Goal: Find specific page/section: Find specific page/section

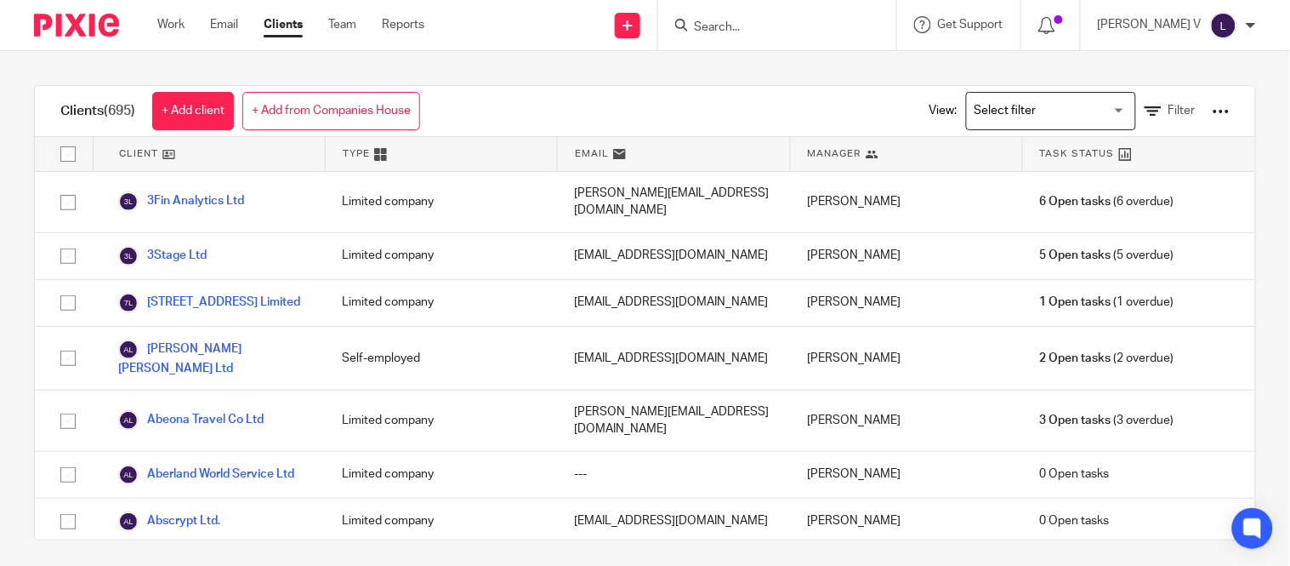
click at [728, 26] on div at bounding box center [774, 24] width 198 height 21
click at [752, 26] on input "Search" at bounding box center [768, 27] width 153 height 15
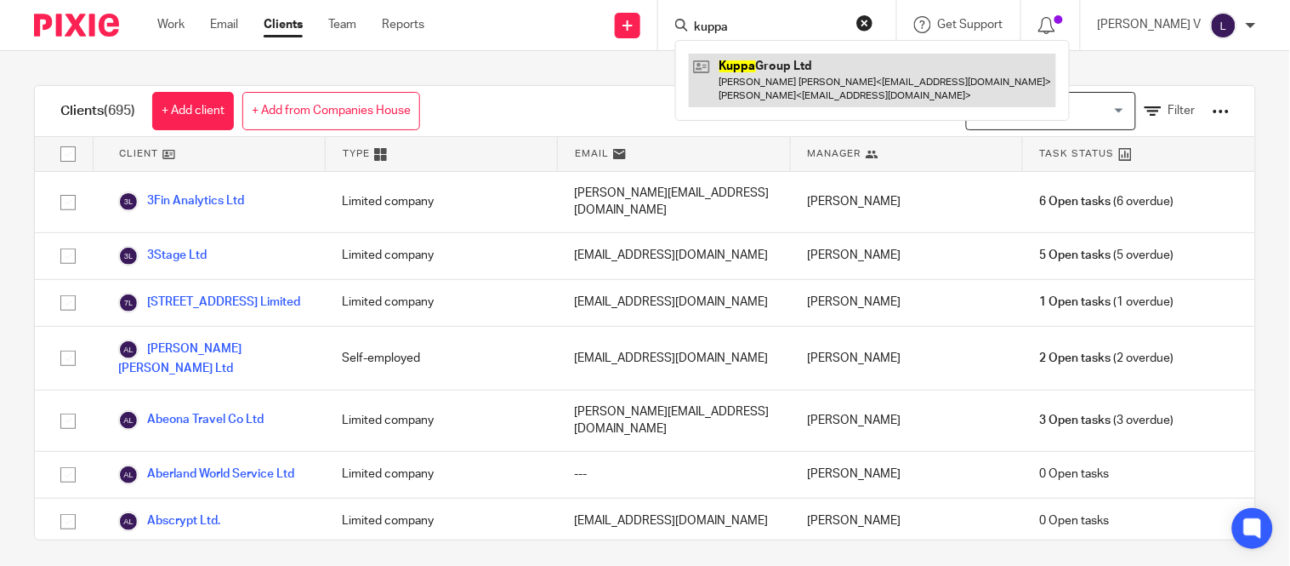
type input "kuppa"
click at [852, 83] on link at bounding box center [872, 80] width 367 height 53
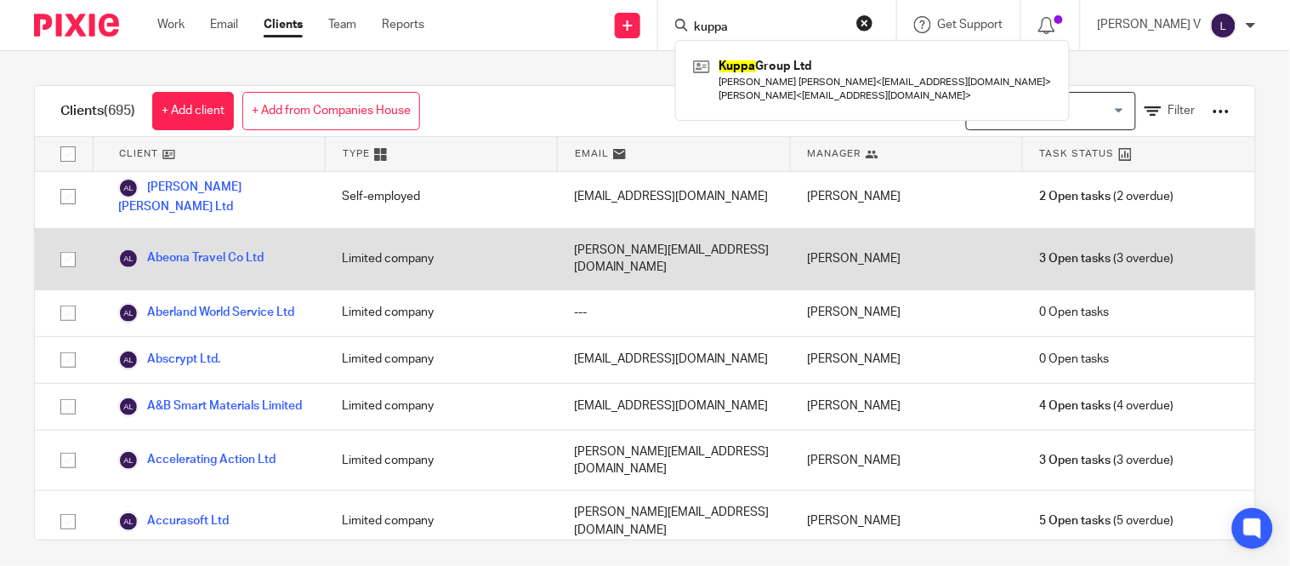
scroll to position [162, 0]
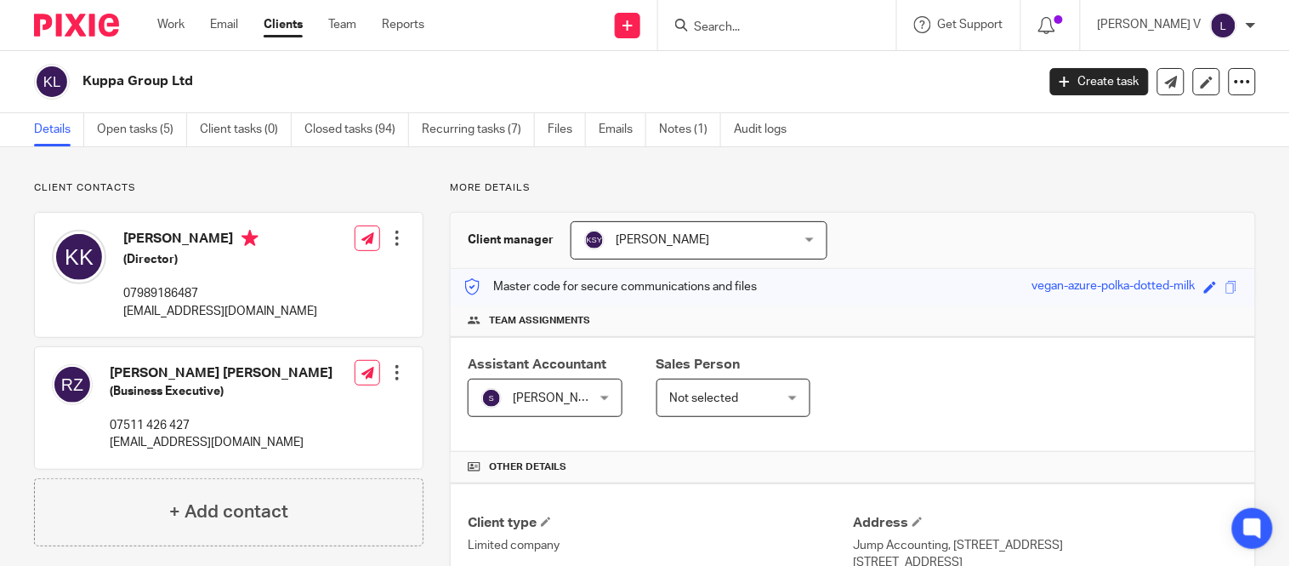
scroll to position [289, 0]
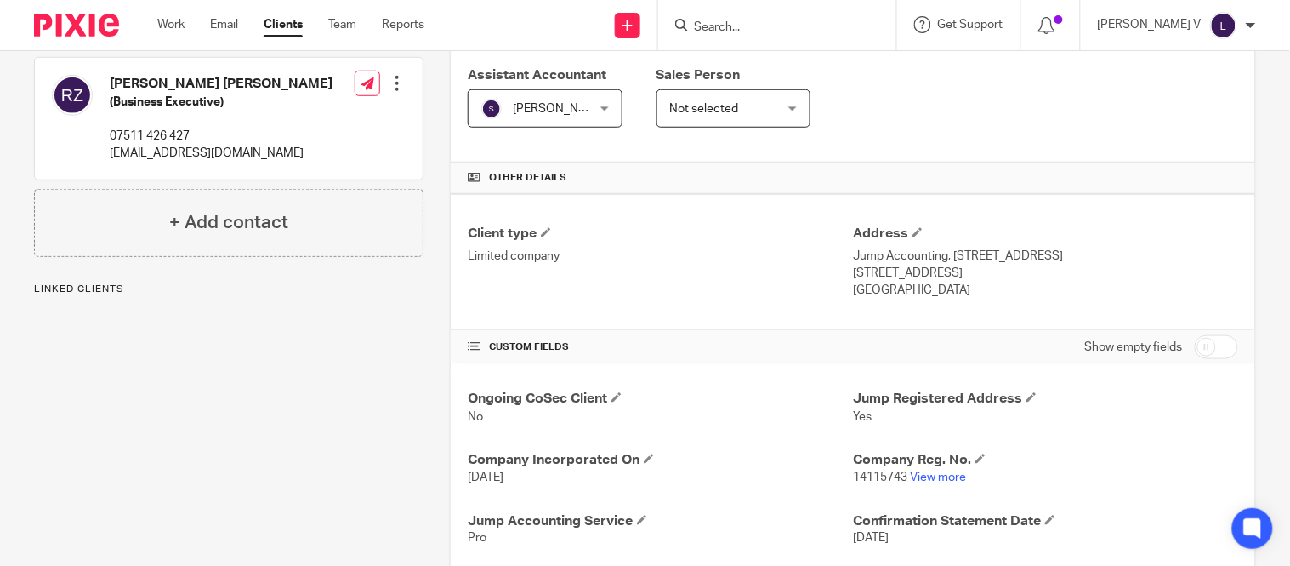
click at [908, 471] on p "14115743 View more" at bounding box center [1045, 477] width 385 height 17
click at [910, 476] on link "View more" at bounding box center [938, 477] width 56 height 12
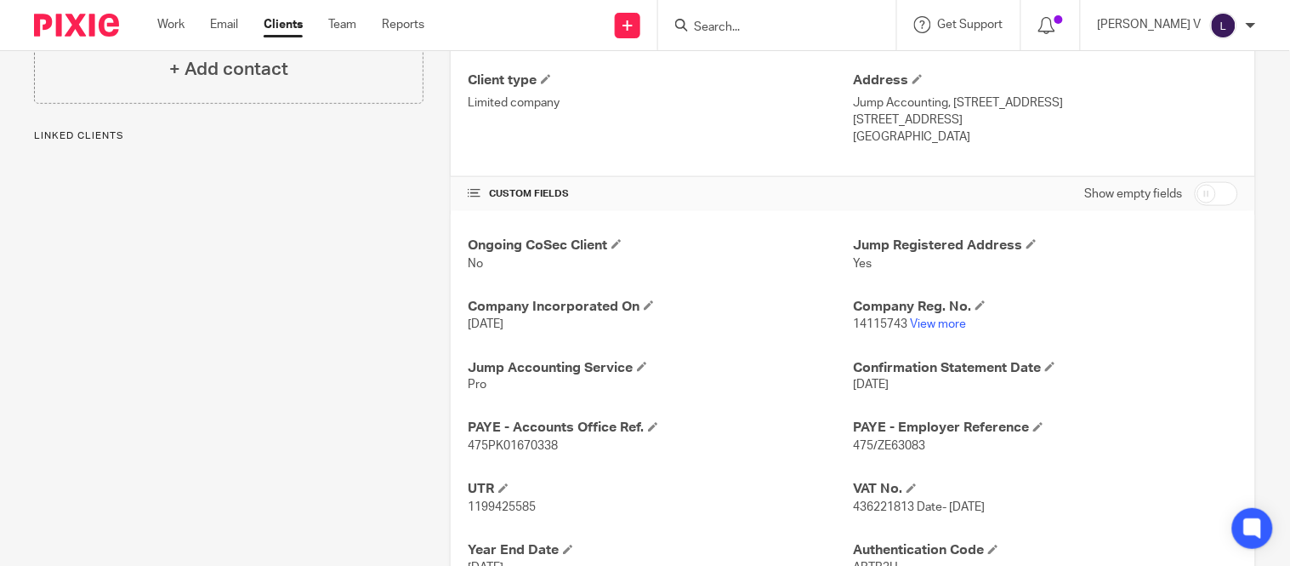
scroll to position [443, 0]
